Goal: Check status

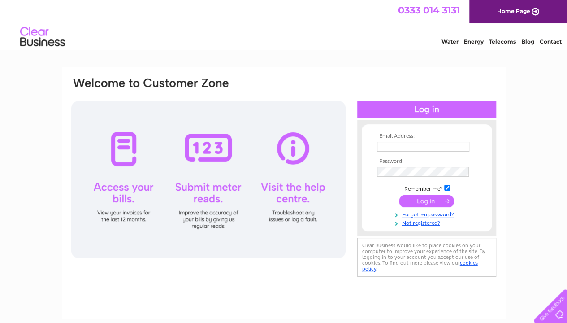
click at [394, 143] on input "text" at bounding box center [423, 147] width 92 height 10
type input "sarah_long333@hotmail.com"
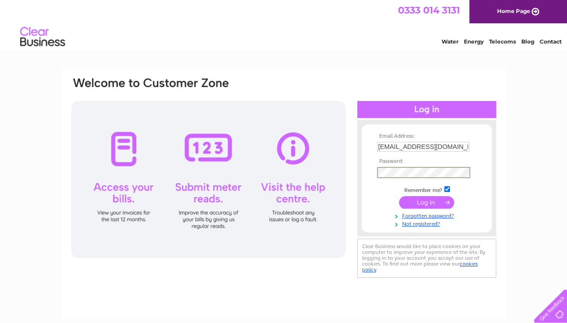
click at [399, 196] on input "submit" at bounding box center [426, 202] width 55 height 13
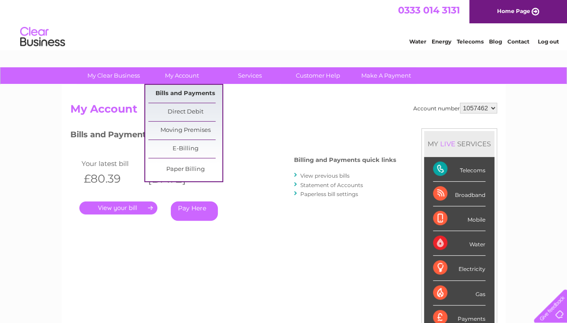
click at [187, 91] on link "Bills and Payments" at bounding box center [185, 94] width 74 height 18
click at [178, 94] on link "Bills and Payments" at bounding box center [185, 94] width 74 height 18
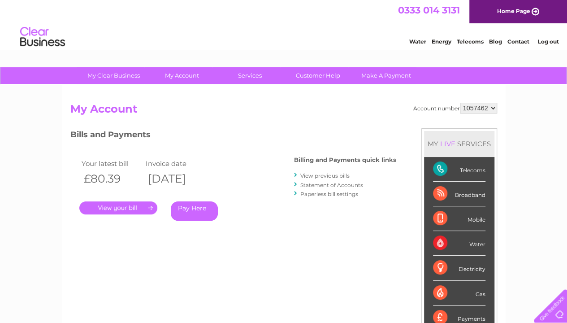
click at [102, 212] on link "." at bounding box center [118, 207] width 78 height 13
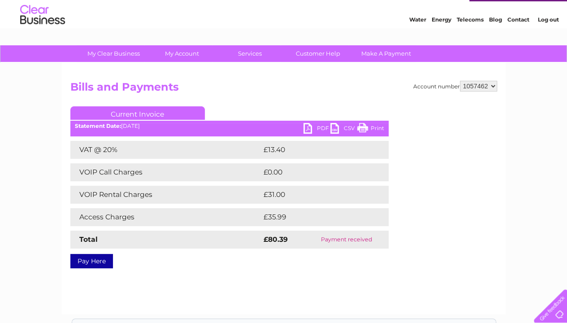
scroll to position [24, 0]
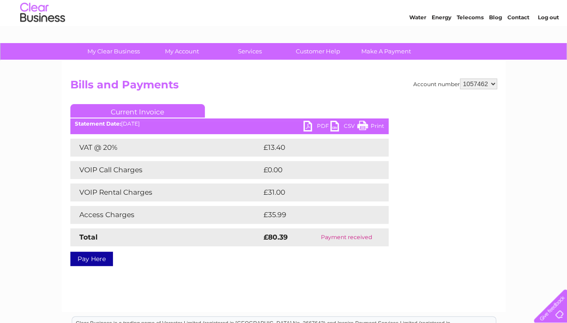
click at [401, 0] on div "Water Energy Telecoms Blog Contact Log out" at bounding box center [283, 13] width 567 height 29
click at [394, 16] on div "Water Energy Telecoms Blog Contact Log out" at bounding box center [479, 13] width 176 height 18
click at [415, 3] on div "Water Energy Telecoms Blog Contact Log out" at bounding box center [283, 13] width 567 height 29
drag, startPoint x: 574, startPoint y: 217, endPoint x: 352, endPoint y: 24, distance: 294.0
